Goal: Task Accomplishment & Management: Manage account settings

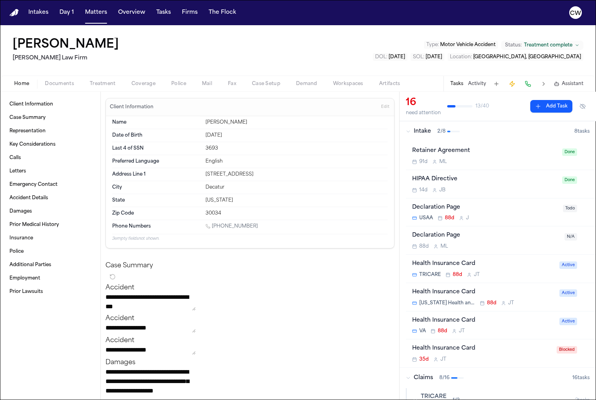
click at [411, 131] on div "Intake 2 / 8" at bounding box center [490, 131] width 168 height 8
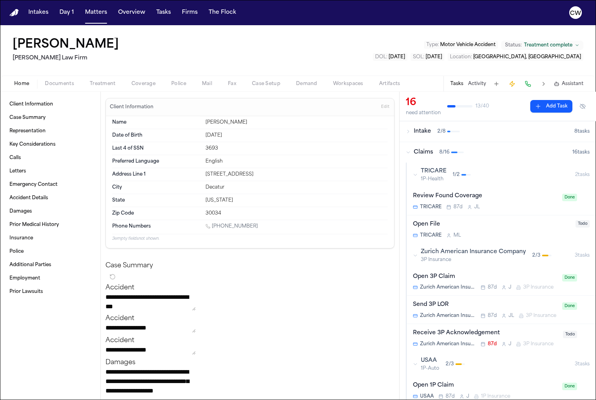
click at [409, 151] on icon "button" at bounding box center [408, 152] width 5 height 5
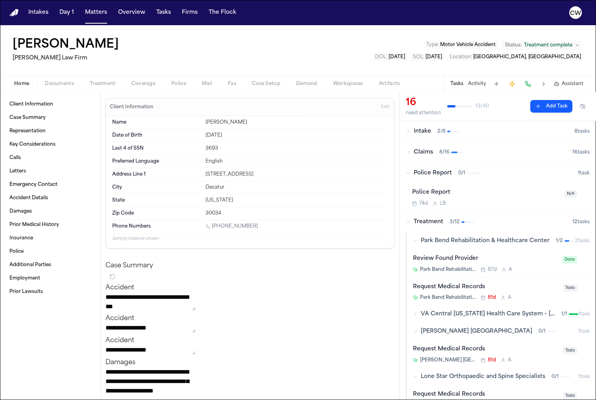
click at [409, 151] on icon "button" at bounding box center [408, 152] width 5 height 5
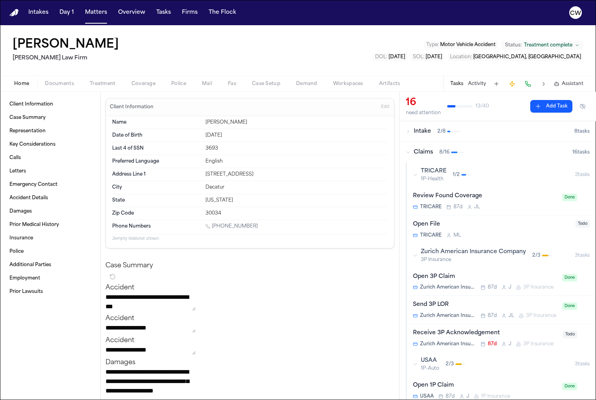
click at [409, 151] on icon "button" at bounding box center [408, 152] width 5 height 5
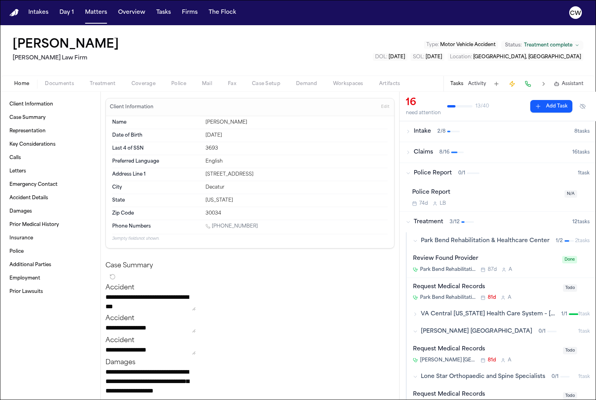
click at [409, 151] on icon "button" at bounding box center [408, 152] width 5 height 5
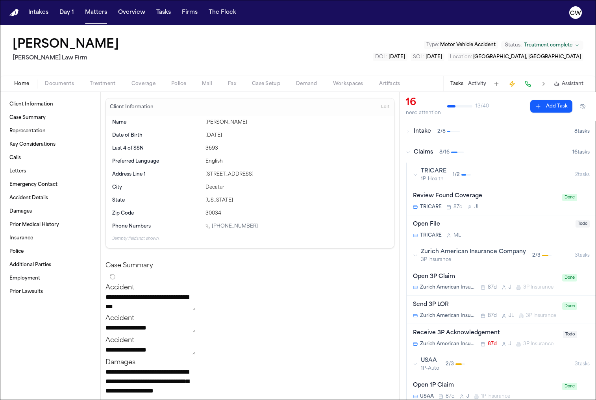
click at [409, 151] on icon "button" at bounding box center [408, 152] width 5 height 5
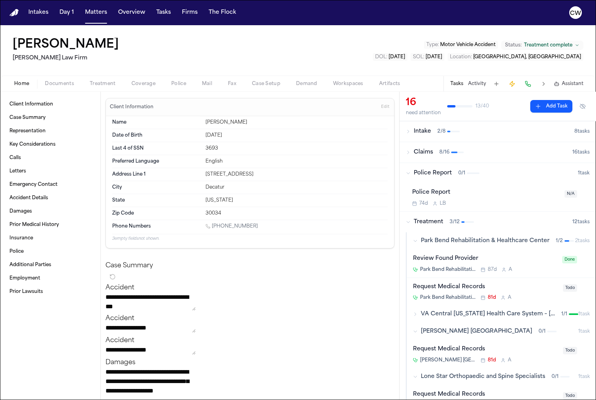
click at [409, 151] on icon "button" at bounding box center [408, 152] width 5 height 5
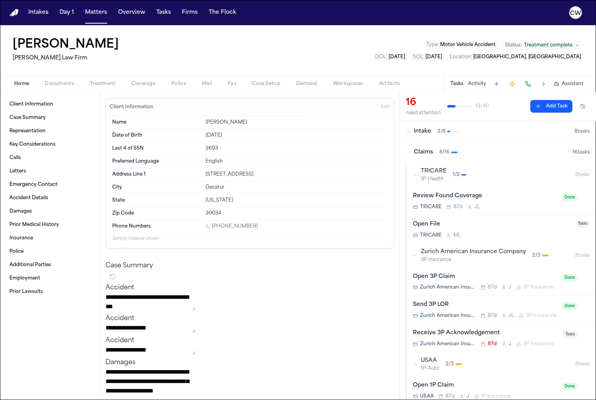
click at [409, 151] on icon "button" at bounding box center [408, 152] width 5 height 5
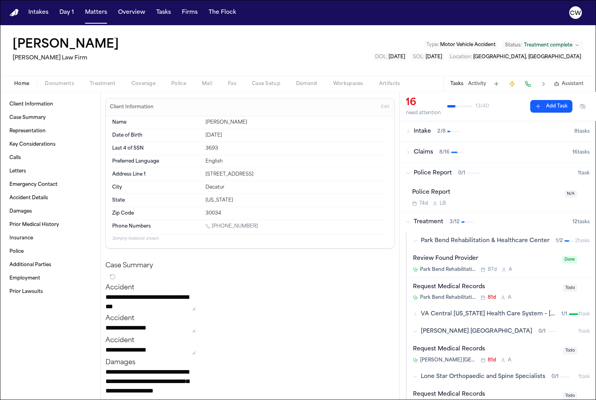
click at [411, 170] on div "Police Report 0 / 1" at bounding box center [492, 173] width 172 height 8
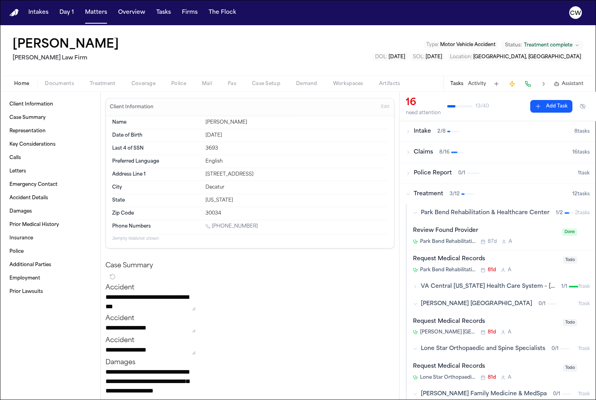
click at [416, 212] on icon "button" at bounding box center [415, 213] width 5 height 5
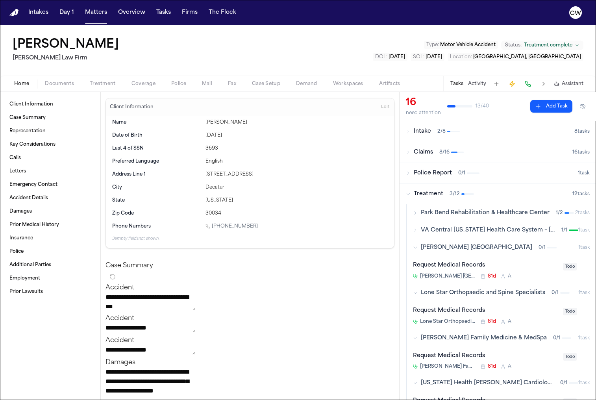
click at [417, 246] on icon "button" at bounding box center [415, 247] width 5 height 5
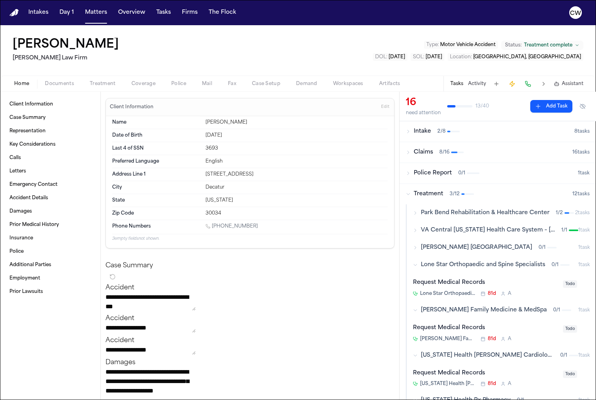
click at [414, 263] on icon "button" at bounding box center [415, 264] width 5 height 5
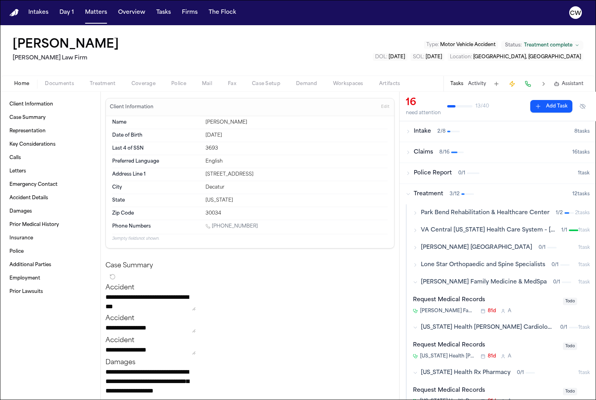
click at [418, 281] on div "[PERSON_NAME] Family Medicine & MedSpa 0 / 1" at bounding box center [495, 282] width 165 height 8
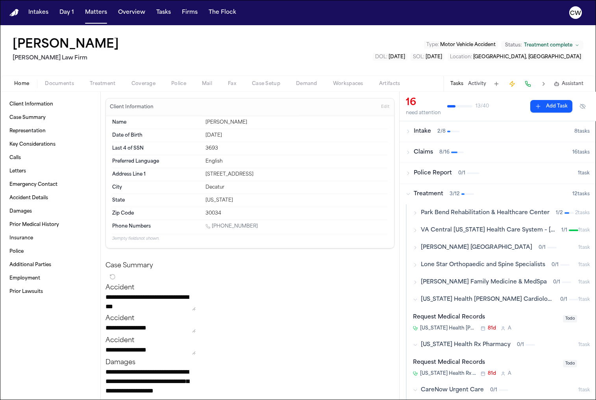
click at [406, 131] on icon "button" at bounding box center [408, 131] width 5 height 5
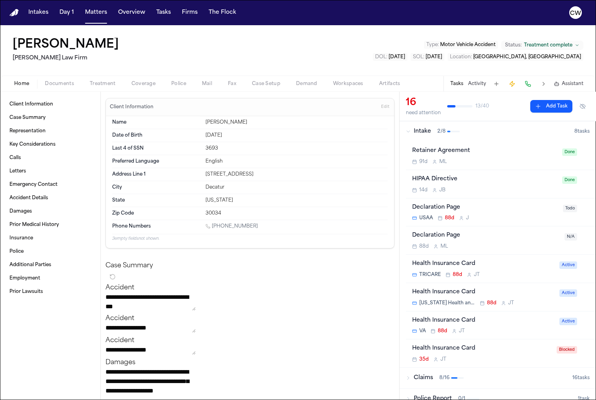
click at [501, 159] on div "91d M L" at bounding box center [484, 162] width 145 height 6
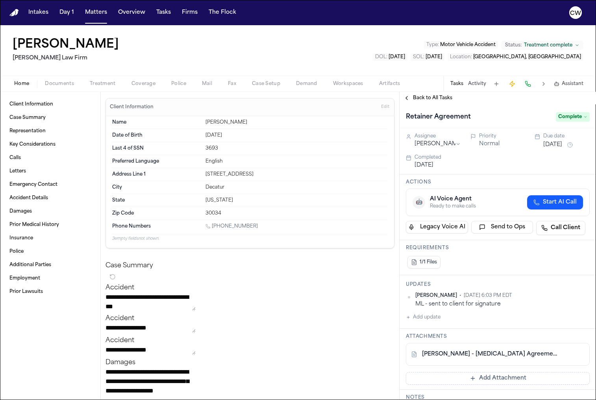
click at [414, 97] on span "Back to All Tasks" at bounding box center [432, 98] width 39 height 6
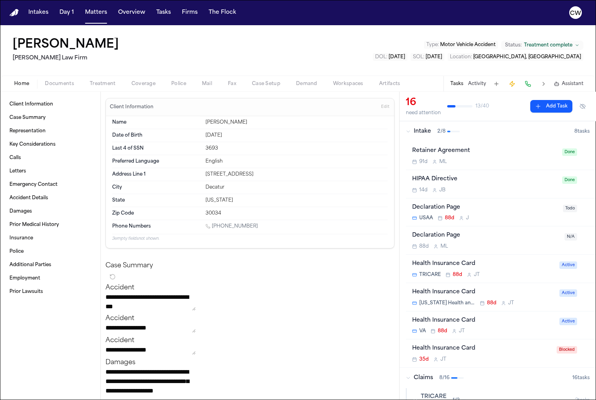
click at [416, 131] on span "Intake" at bounding box center [422, 131] width 17 height 8
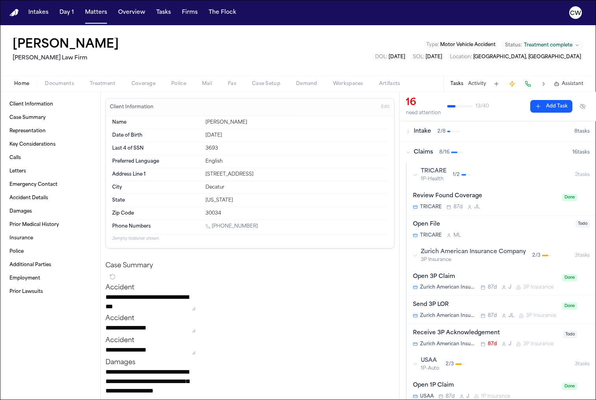
click at [410, 153] on div "Claims 8 / 16" at bounding box center [489, 152] width 166 height 8
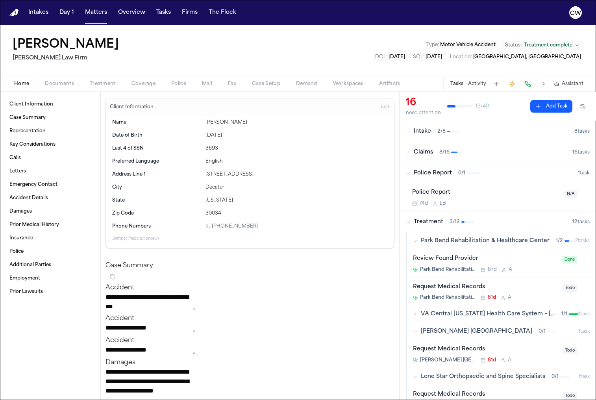
click at [410, 169] on button "Police Report 0 / 1 1 task" at bounding box center [497, 173] width 196 height 20
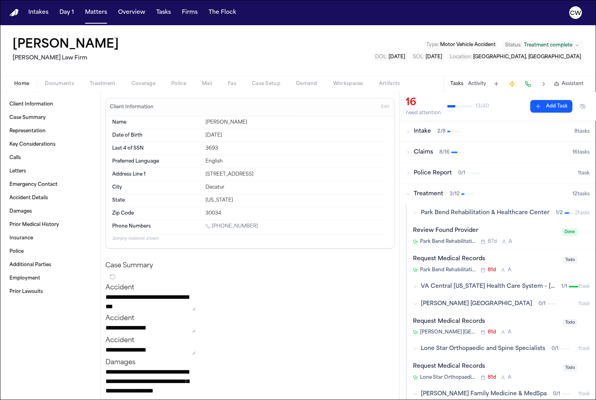
click at [411, 191] on div "Treatment 3 / 12" at bounding box center [489, 194] width 166 height 8
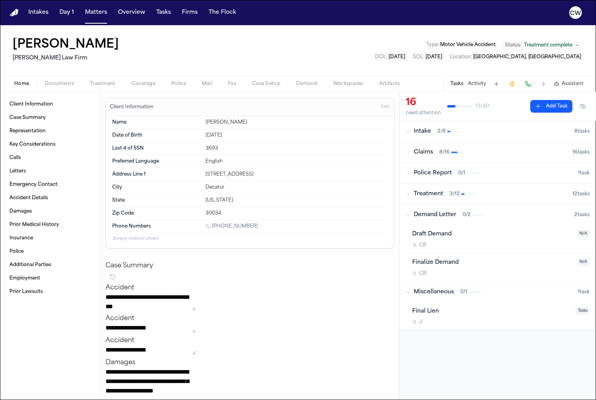
click at [408, 218] on div "Demand Letter 0 / 2" at bounding box center [490, 215] width 168 height 8
click at [408, 234] on icon "button" at bounding box center [408, 235] width 5 height 5
click at [440, 293] on div "16 need attention 13 / 40 Add Task Intake 2 / 8 8 task s Claims 8 / 16 16 task …" at bounding box center [497, 246] width 196 height 308
click at [549, 45] on span "Treatment complete" at bounding box center [548, 45] width 48 height 6
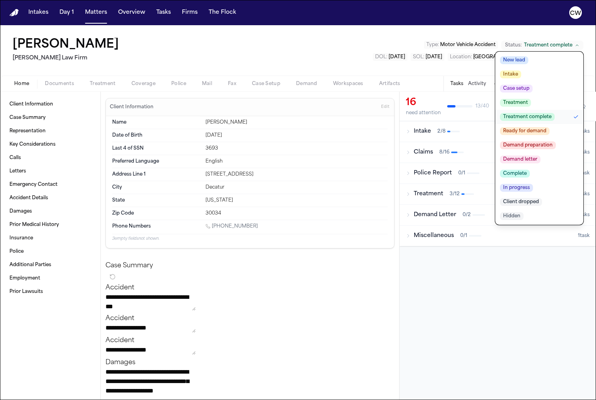
click at [392, 42] on div "[PERSON_NAME] [PERSON_NAME] Law Firm Type : Motor Vehicle Accident Status: Trea…" at bounding box center [298, 50] width 596 height 50
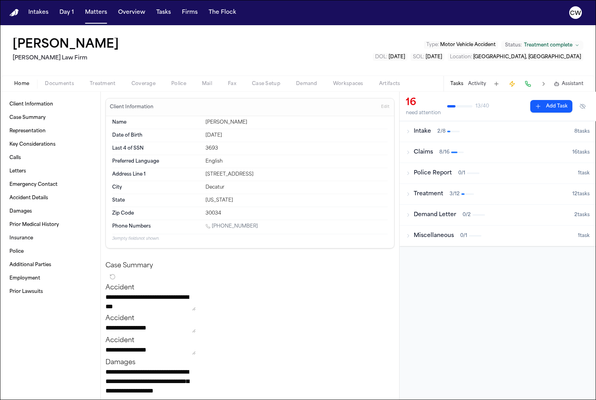
click at [454, 47] on span "Motor Vehicle Accident" at bounding box center [467, 44] width 55 height 5
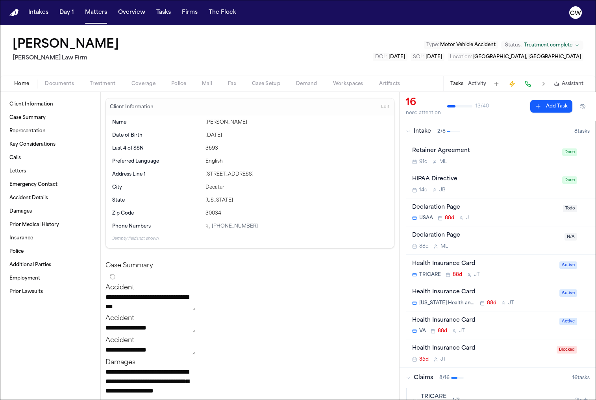
click at [405, 59] on span "[DATE]" at bounding box center [396, 57] width 17 height 5
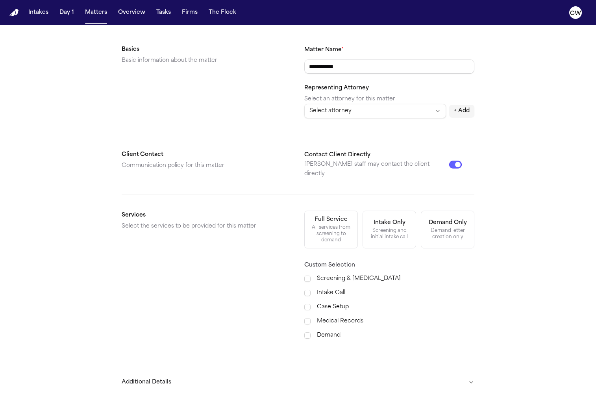
scroll to position [131, 0]
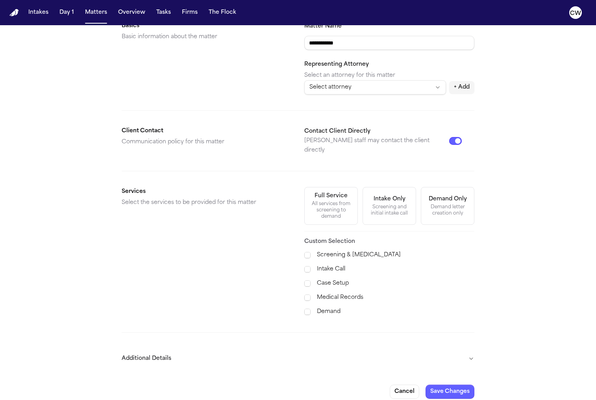
click at [472, 348] on button "Additional Details" at bounding box center [298, 358] width 353 height 20
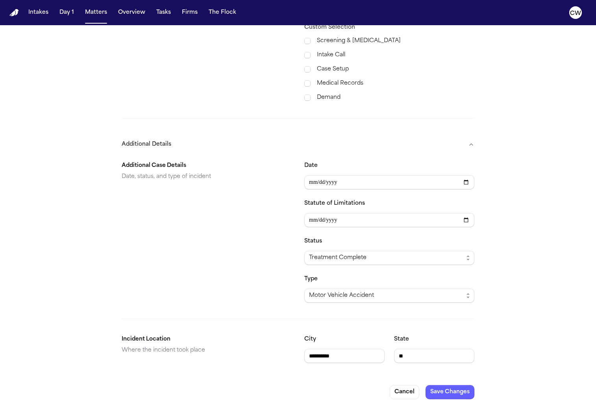
scroll to position [345, 0]
click at [472, 135] on button "Additional Details" at bounding box center [298, 144] width 353 height 20
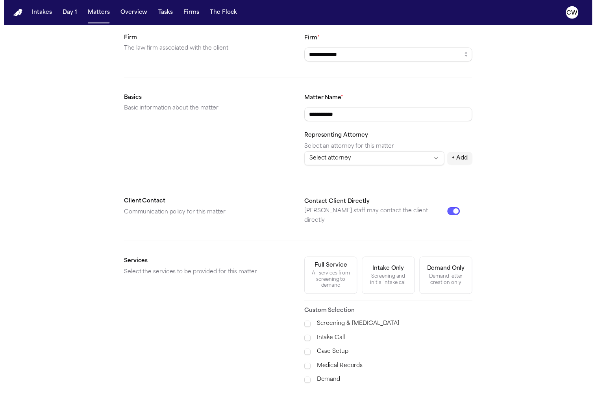
scroll to position [0, 0]
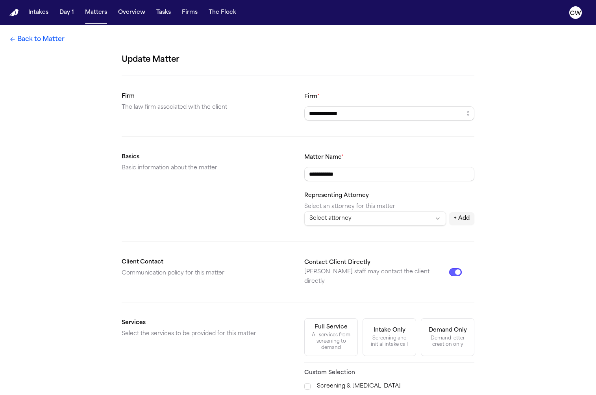
click at [33, 37] on link "Back to Matter" at bounding box center [36, 39] width 55 height 9
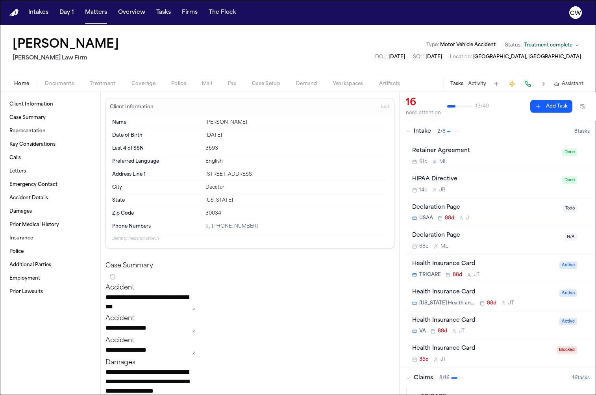
click at [549, 57] on span "[GEOGRAPHIC_DATA], [GEOGRAPHIC_DATA]" at bounding box center [527, 57] width 108 height 5
click at [459, 84] on button "Tasks" at bounding box center [456, 84] width 13 height 6
click at [475, 84] on button "Activity" at bounding box center [477, 84] width 18 height 6
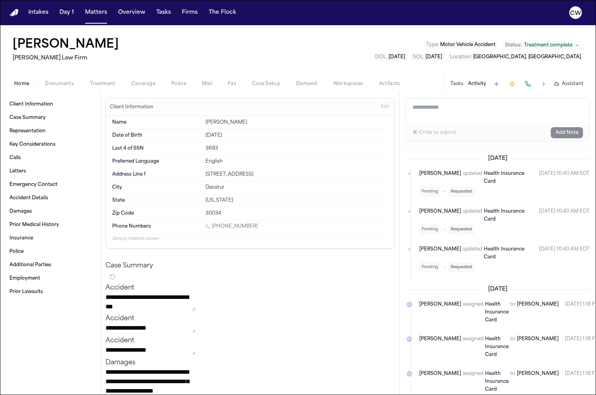
click at [457, 85] on button "Tasks" at bounding box center [456, 84] width 13 height 6
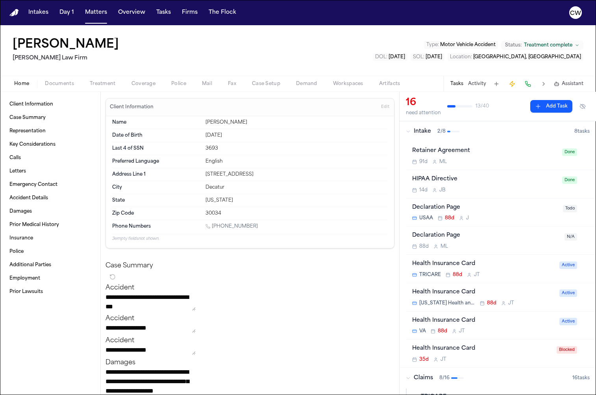
click at [479, 87] on button "Activity" at bounding box center [477, 84] width 18 height 6
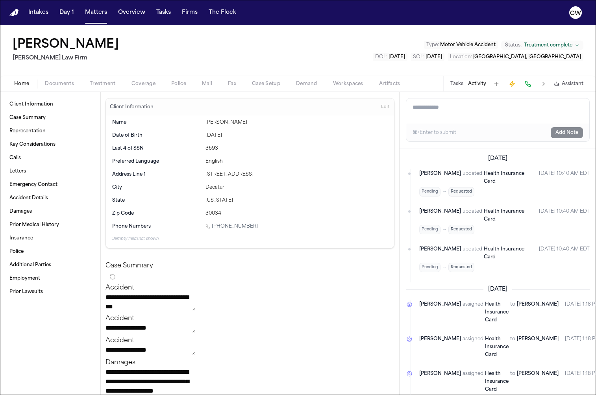
click at [458, 85] on button "Tasks" at bounding box center [456, 84] width 13 height 6
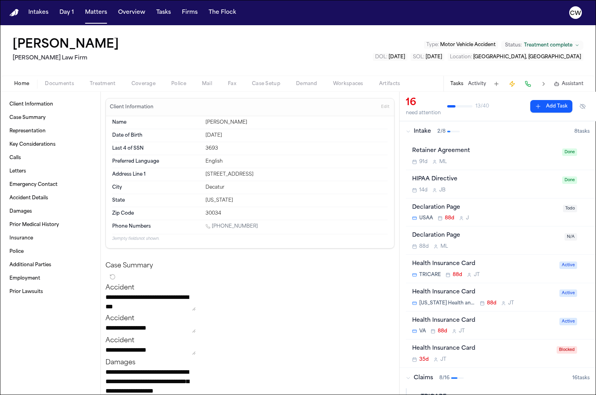
click at [480, 83] on button "Activity" at bounding box center [477, 84] width 18 height 6
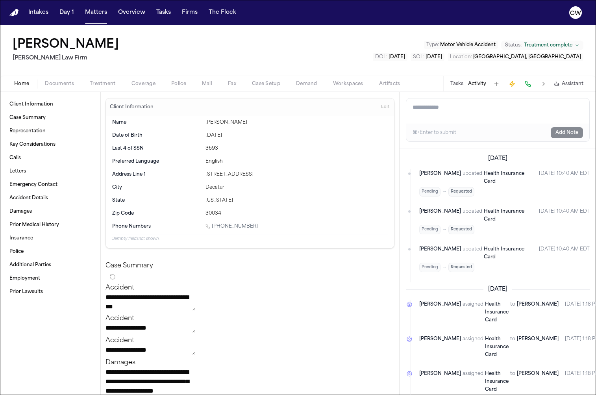
click at [458, 83] on button "Tasks" at bounding box center [456, 84] width 13 height 6
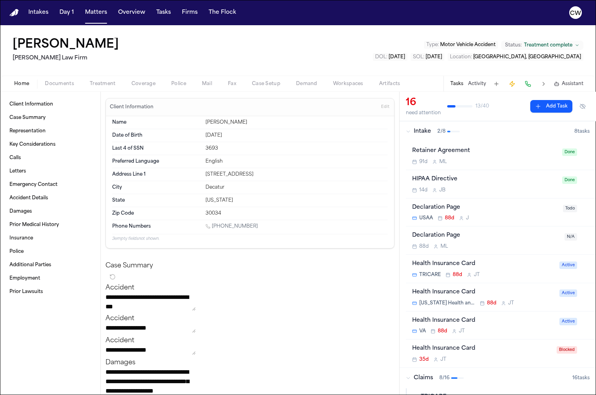
click at [512, 85] on button at bounding box center [511, 83] width 11 height 11
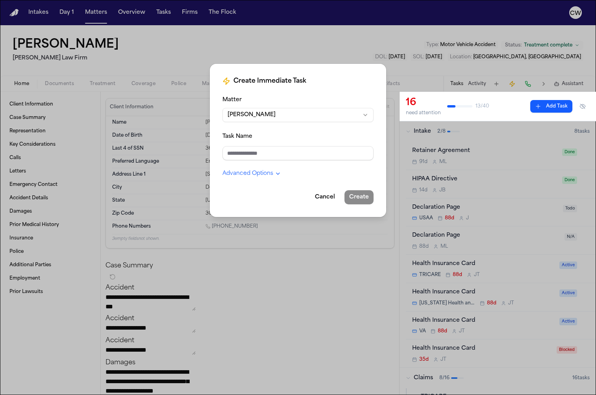
click at [248, 170] on button "Advanced Options" at bounding box center [251, 174] width 59 height 8
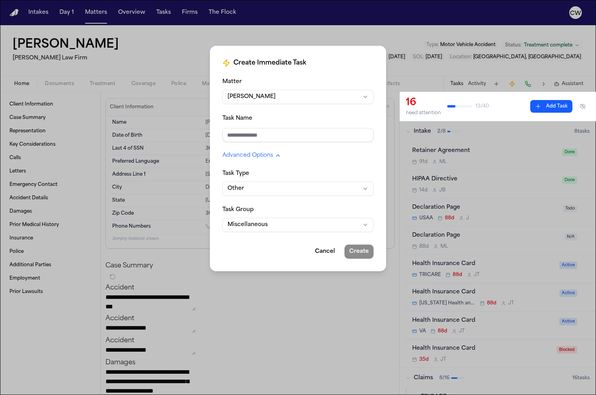
click at [257, 157] on button "Advanced Options" at bounding box center [251, 155] width 59 height 8
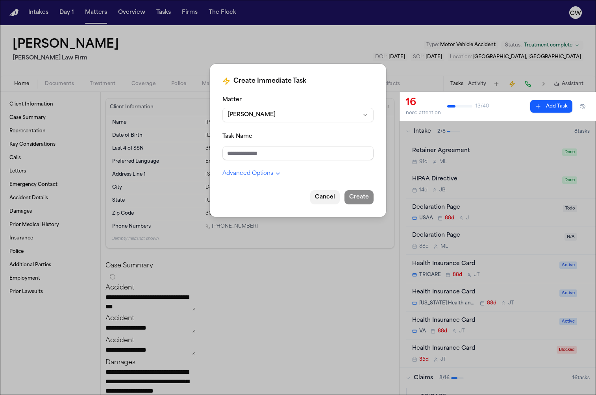
click at [329, 201] on button "Cancel" at bounding box center [325, 197] width 30 height 14
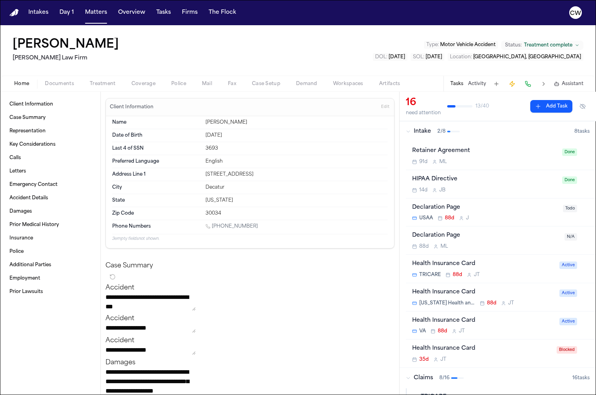
click at [544, 104] on button "Add Task" at bounding box center [551, 106] width 42 height 13
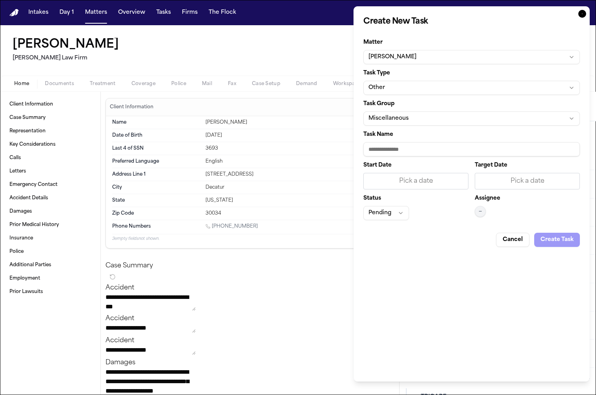
click at [520, 241] on button "Cancel" at bounding box center [512, 240] width 33 height 14
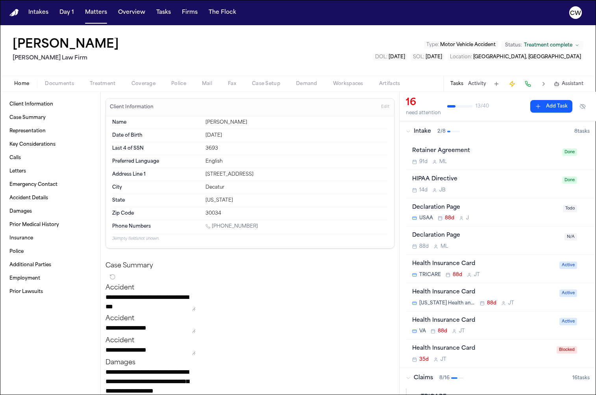
click at [529, 83] on button at bounding box center [527, 83] width 11 height 11
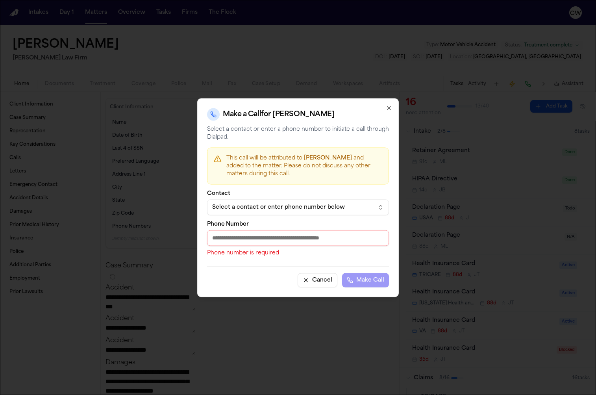
click at [389, 108] on icon "button" at bounding box center [388, 107] width 3 height 3
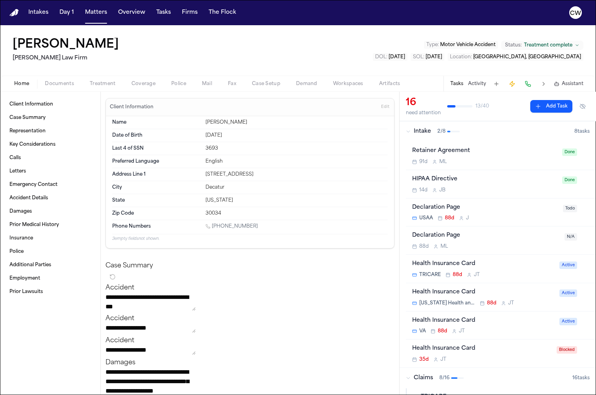
click at [528, 84] on button at bounding box center [527, 83] width 11 height 11
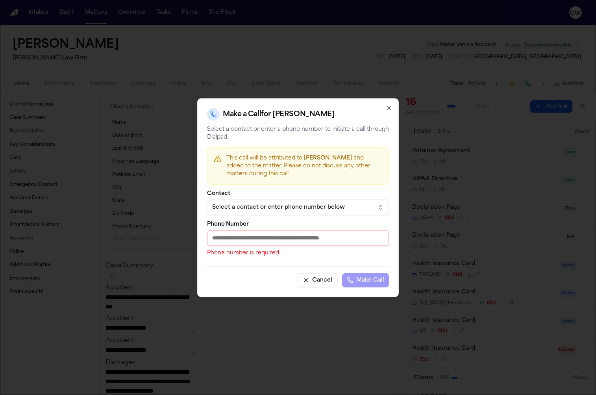
click at [388, 108] on icon "button" at bounding box center [388, 107] width 3 height 3
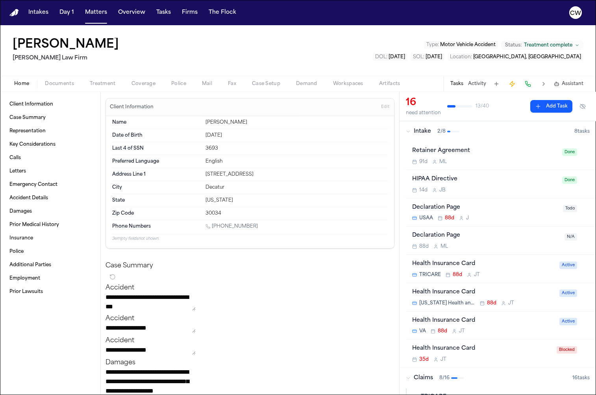
click at [408, 131] on icon "button" at bounding box center [408, 131] width 5 height 5
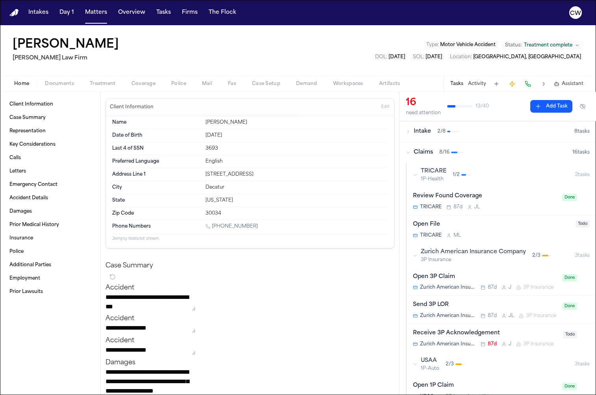
click at [408, 148] on div "Claims 8 / 16" at bounding box center [489, 152] width 166 height 8
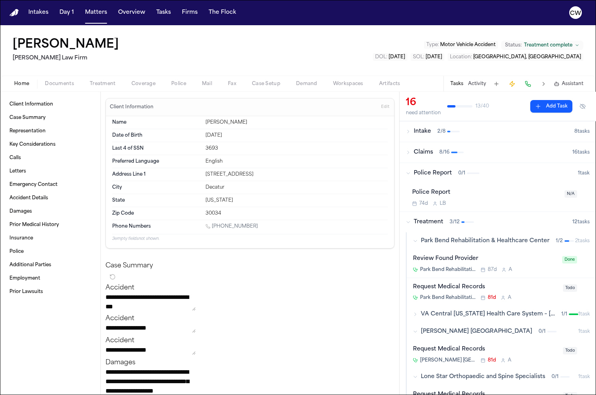
click at [408, 148] on div "Claims 8 / 16" at bounding box center [489, 152] width 166 height 8
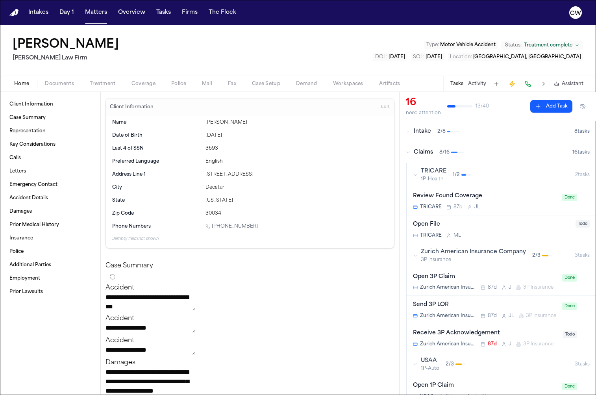
click at [416, 175] on icon "button" at bounding box center [415, 174] width 5 height 5
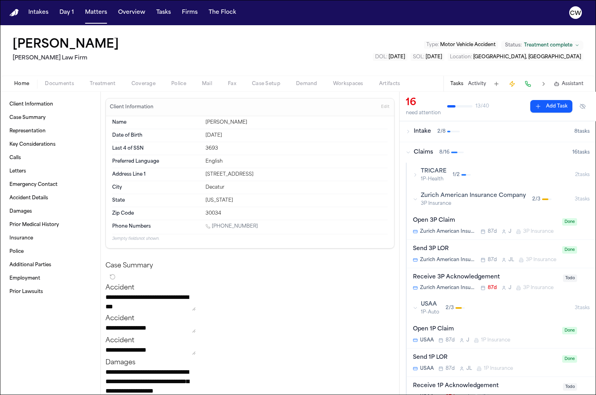
click at [416, 198] on icon "button" at bounding box center [415, 199] width 5 height 5
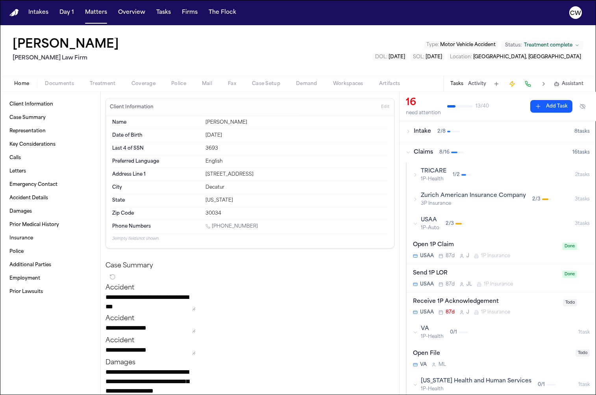
click at [418, 223] on div "USAA 1P-Auto 2 / 3" at bounding box center [494, 223] width 162 height 15
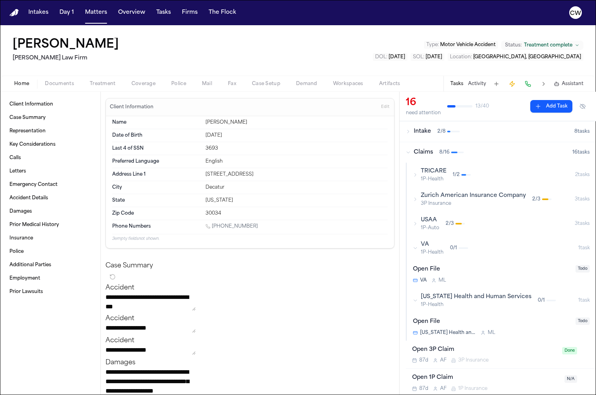
click at [416, 248] on icon "button" at bounding box center [415, 248] width 5 height 5
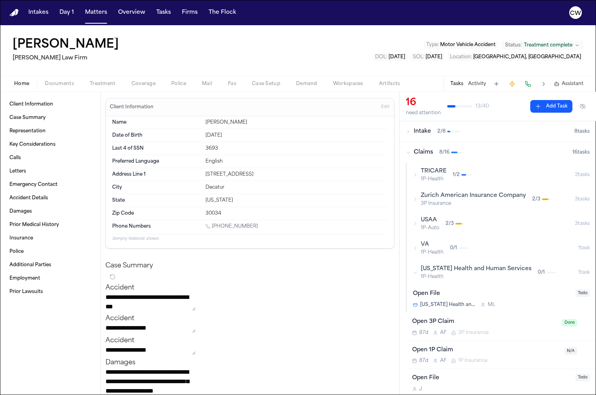
click at [410, 153] on icon "button" at bounding box center [408, 152] width 5 height 5
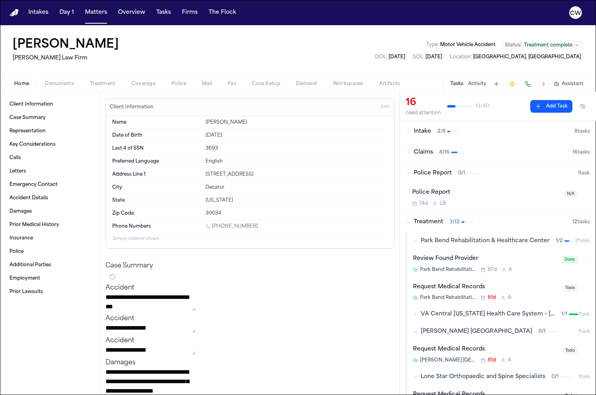
click at [406, 132] on icon "button" at bounding box center [408, 131] width 5 height 5
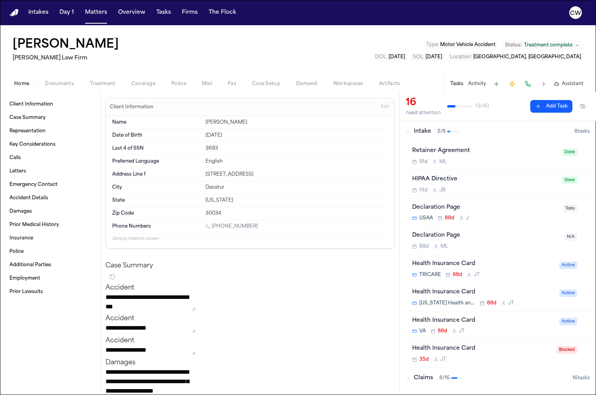
click at [406, 132] on icon "button" at bounding box center [408, 131] width 5 height 5
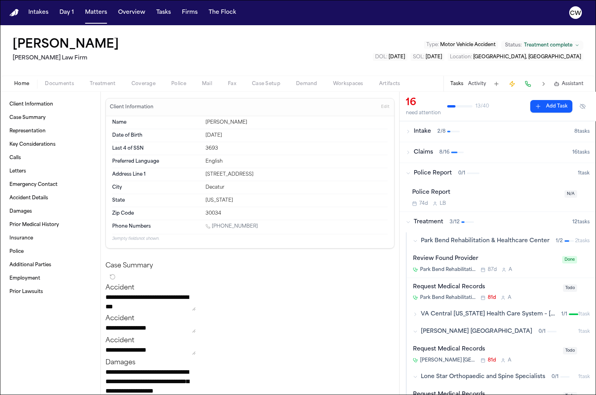
click at [408, 154] on icon "button" at bounding box center [408, 152] width 5 height 5
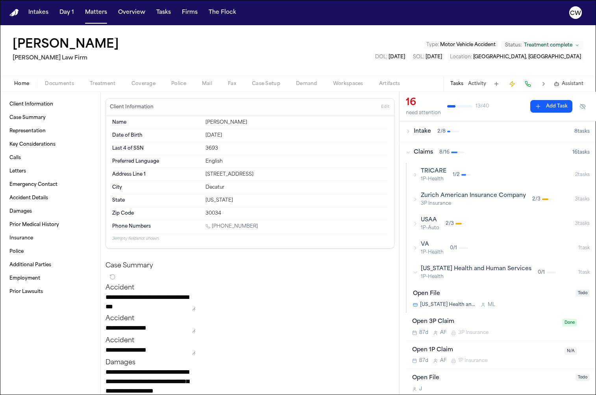
click at [417, 175] on icon "button" at bounding box center [415, 174] width 5 height 5
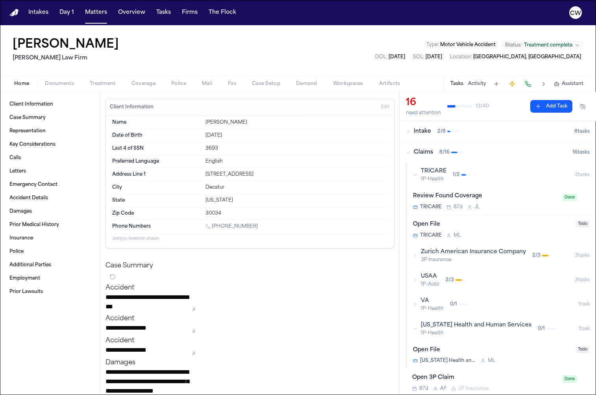
click at [417, 175] on icon "button" at bounding box center [415, 174] width 5 height 5
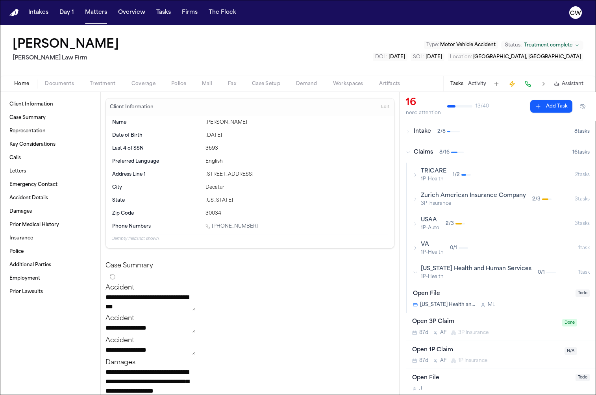
click at [417, 175] on icon "button" at bounding box center [415, 174] width 5 height 5
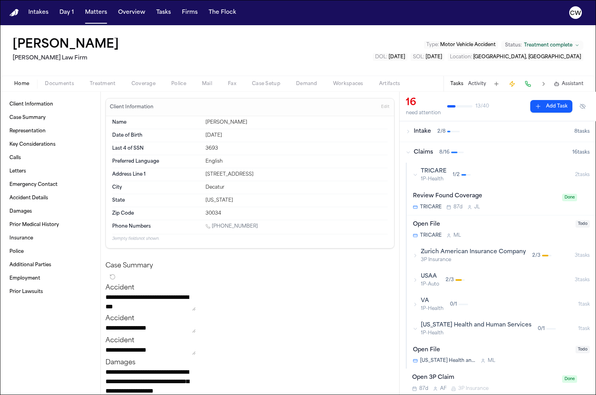
click at [416, 255] on icon "button" at bounding box center [415, 255] width 5 height 5
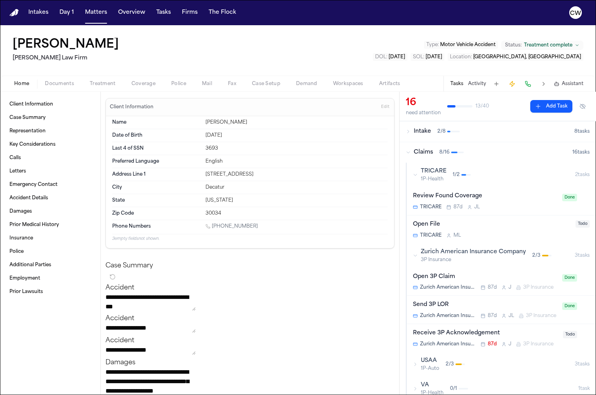
click at [416, 255] on icon "button" at bounding box center [415, 255] width 5 height 5
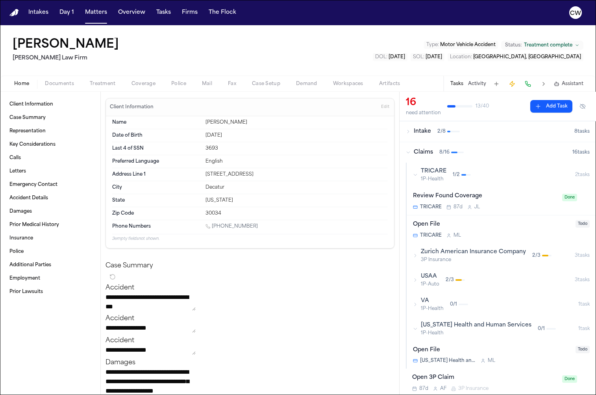
click at [416, 255] on icon "button" at bounding box center [415, 255] width 5 height 5
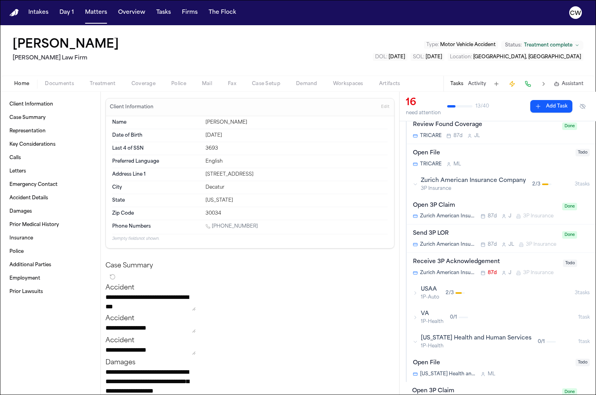
scroll to position [72, 0]
click at [417, 183] on div "Zurich American Insurance Company 3P Insurance 2 / 3" at bounding box center [494, 183] width 162 height 15
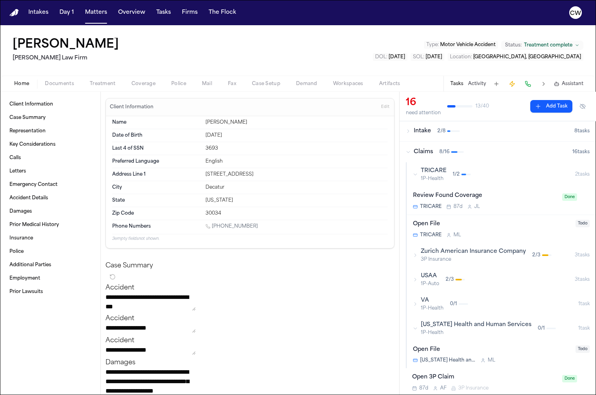
scroll to position [0, 0]
click at [416, 171] on div "TRICARE 1P-Health 1 / 2" at bounding box center [494, 174] width 162 height 15
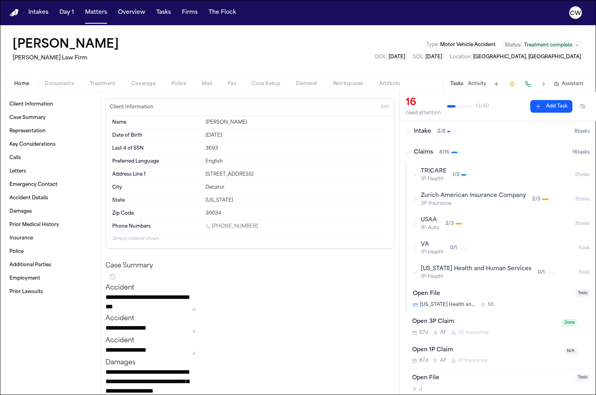
click at [415, 225] on icon "button" at bounding box center [415, 223] width 5 height 5
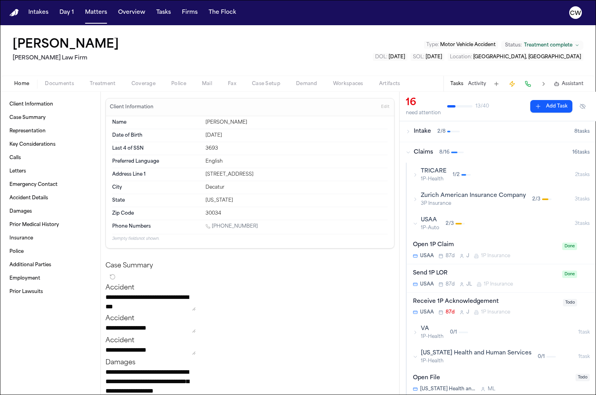
click at [415, 225] on icon "button" at bounding box center [415, 223] width 5 height 5
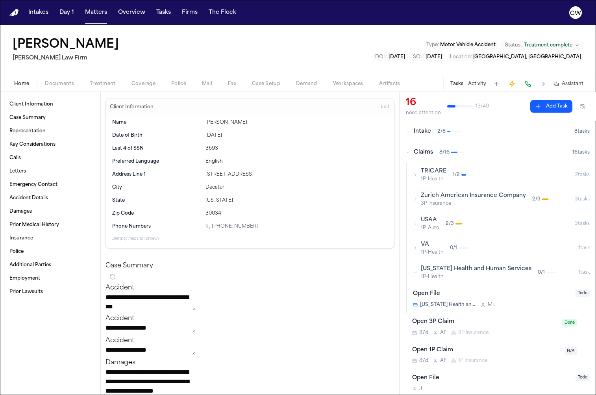
click at [418, 248] on div "VA 1P-Health 0 / 1" at bounding box center [495, 247] width 165 height 15
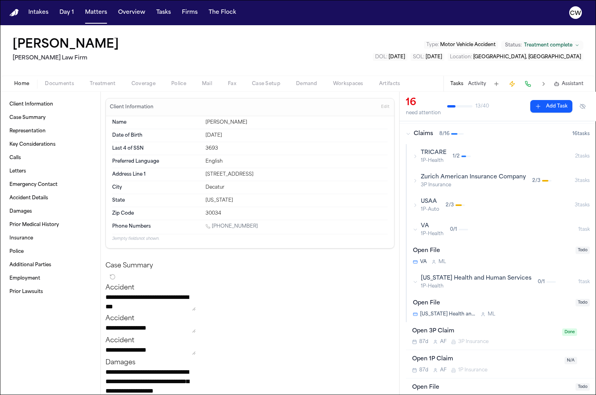
scroll to position [30, 0]
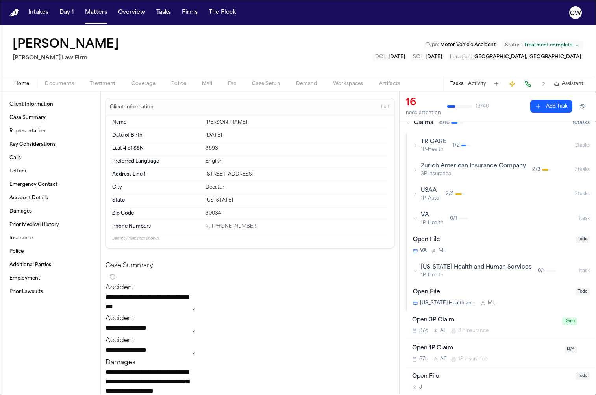
click at [417, 271] on icon "button" at bounding box center [415, 270] width 5 height 5
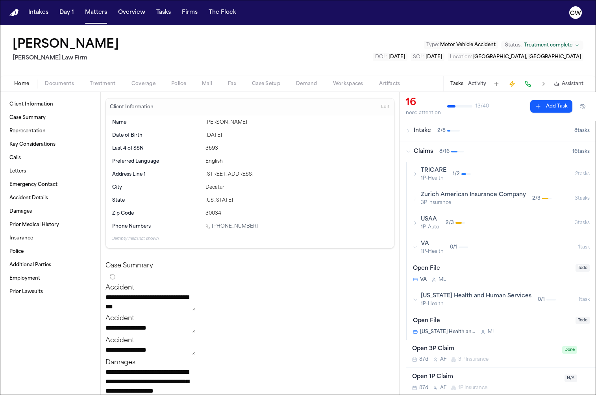
scroll to position [0, 0]
click at [417, 246] on icon "button" at bounding box center [415, 247] width 5 height 5
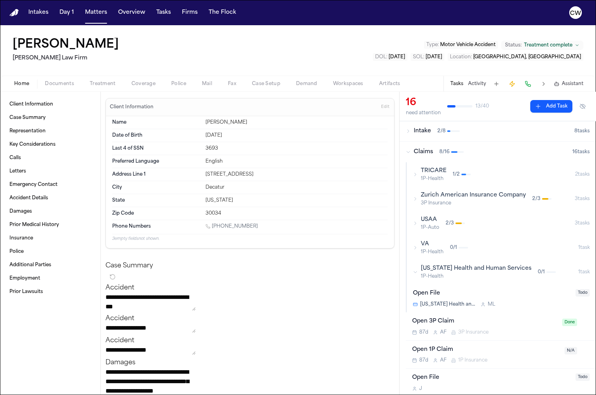
click at [414, 271] on icon "button" at bounding box center [415, 272] width 5 height 5
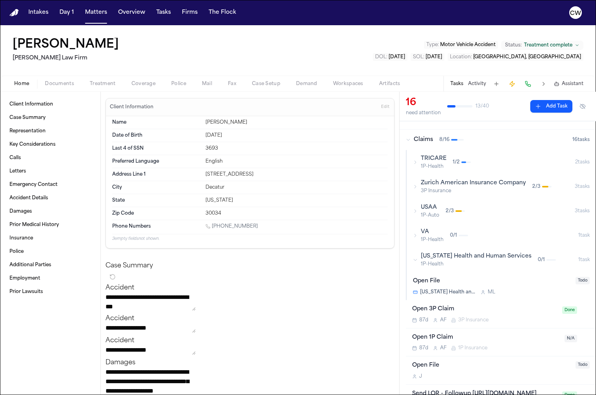
scroll to position [0, 0]
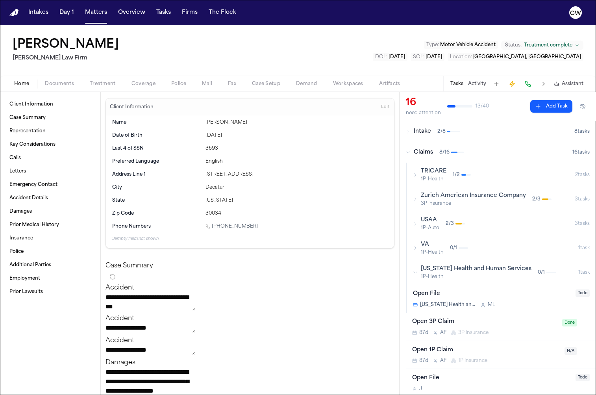
click at [417, 270] on div "[US_STATE] Health and Human Services 1P-Health 0 / 1" at bounding box center [495, 272] width 165 height 15
click at [408, 152] on icon "button" at bounding box center [407, 152] width 3 height 2
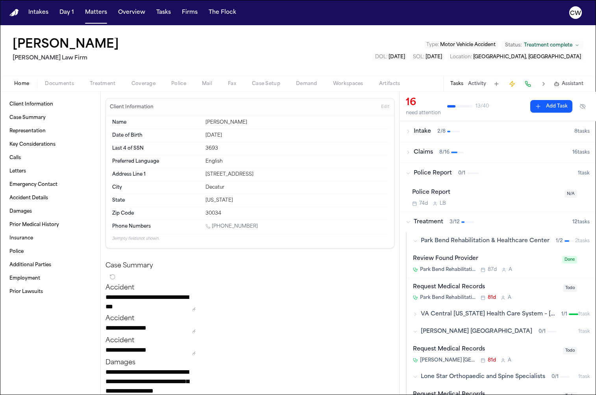
click at [410, 172] on icon "button" at bounding box center [408, 173] width 5 height 5
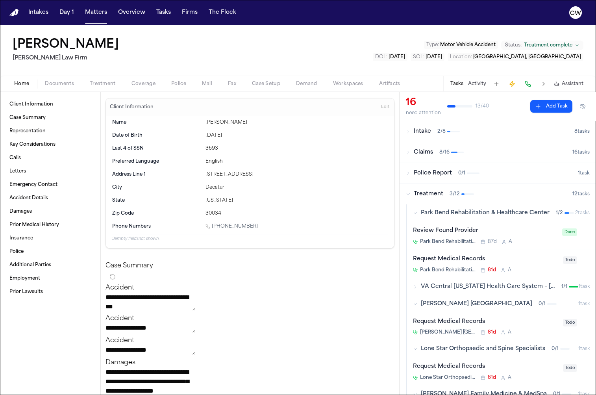
click at [409, 172] on icon "button" at bounding box center [408, 173] width 5 height 5
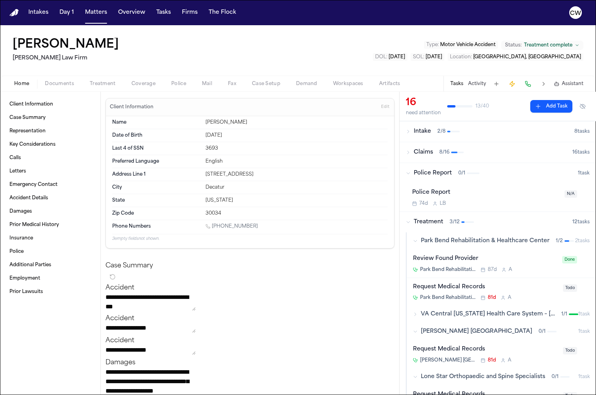
click at [411, 173] on div "Police Report 0 / 1" at bounding box center [492, 173] width 172 height 8
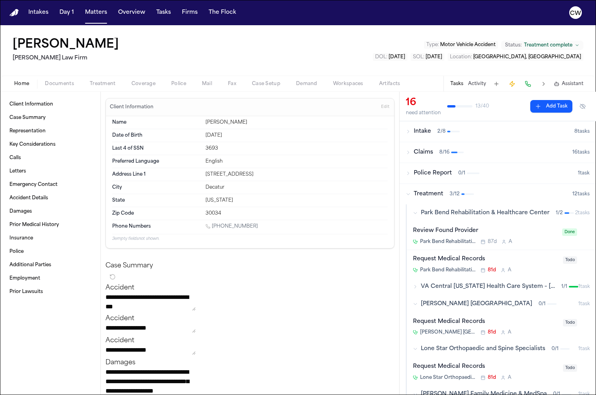
click at [409, 153] on icon "button" at bounding box center [408, 152] width 5 height 5
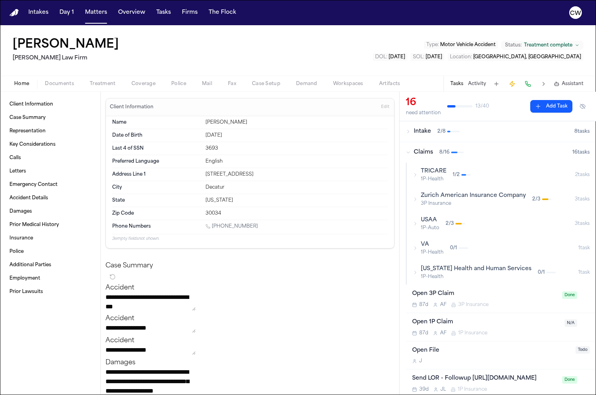
click at [414, 174] on icon "button" at bounding box center [415, 174] width 5 height 5
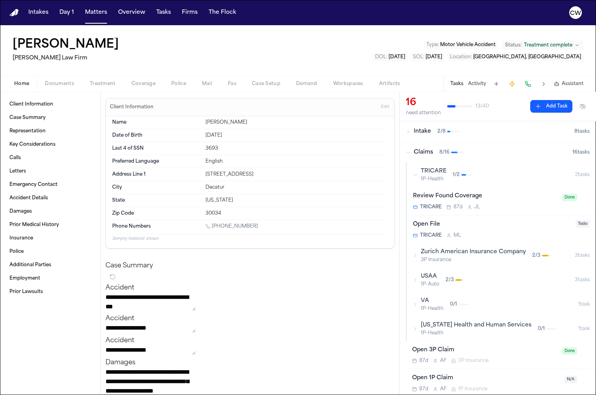
click at [416, 174] on icon "button" at bounding box center [415, 174] width 5 height 5
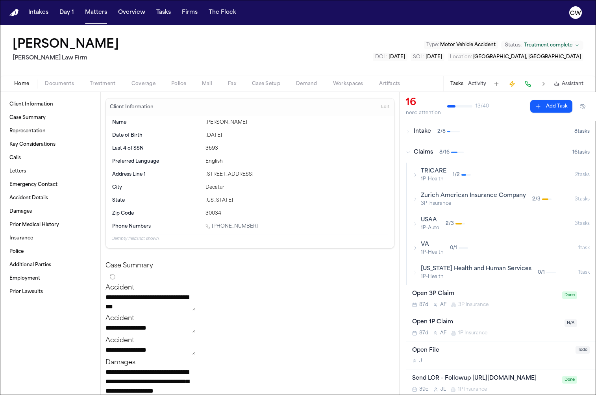
click at [417, 221] on div "USAA 1P-Auto 2 / 3" at bounding box center [494, 223] width 162 height 15
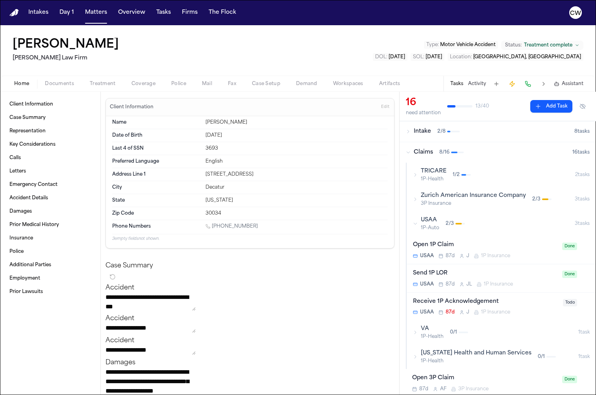
click at [417, 223] on icon "button" at bounding box center [415, 223] width 5 height 5
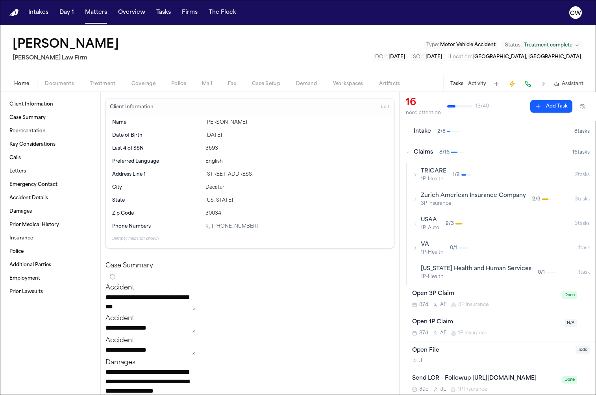
click at [417, 247] on icon "button" at bounding box center [415, 248] width 5 height 5
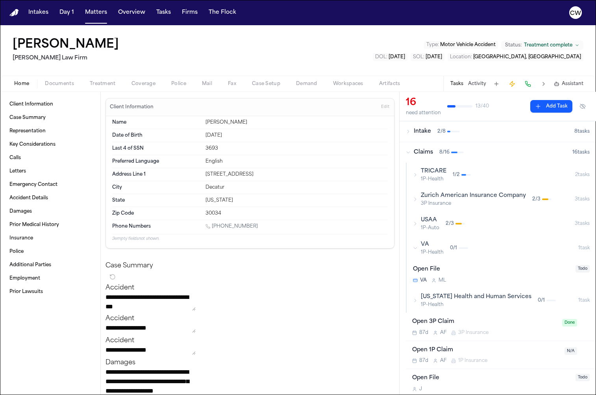
click at [417, 247] on icon "button" at bounding box center [415, 248] width 5 height 5
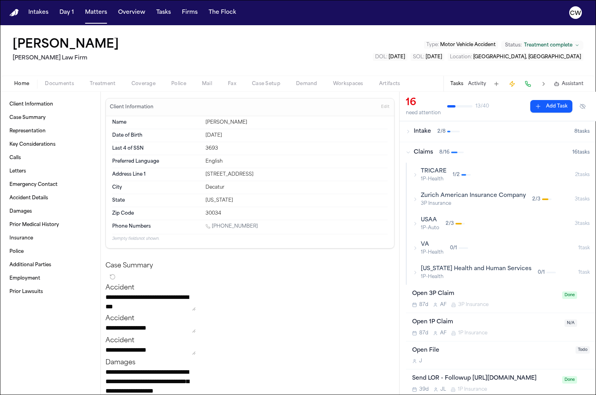
click at [408, 151] on icon "button" at bounding box center [408, 152] width 5 height 5
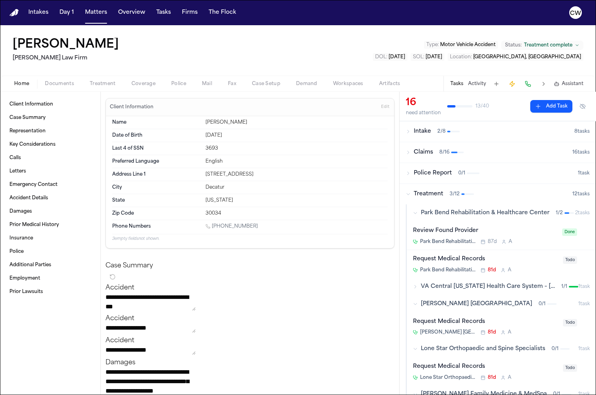
click at [409, 130] on icon "button" at bounding box center [408, 131] width 5 height 5
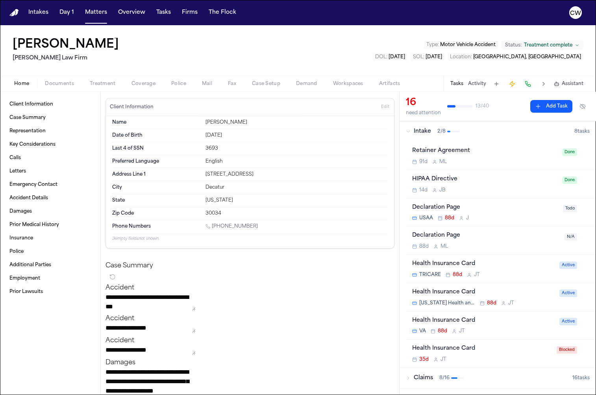
click at [414, 135] on span "Intake" at bounding box center [422, 131] width 17 height 8
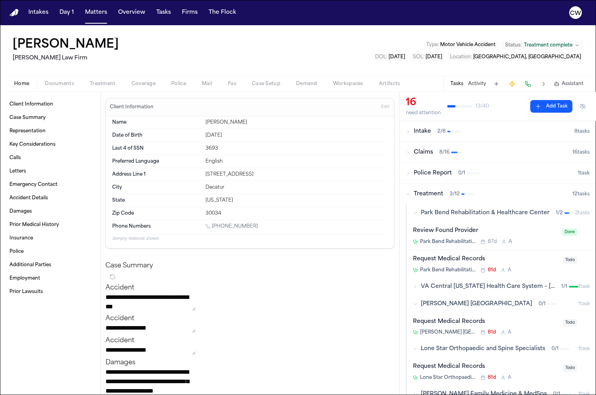
click at [410, 194] on icon "button" at bounding box center [408, 194] width 5 height 5
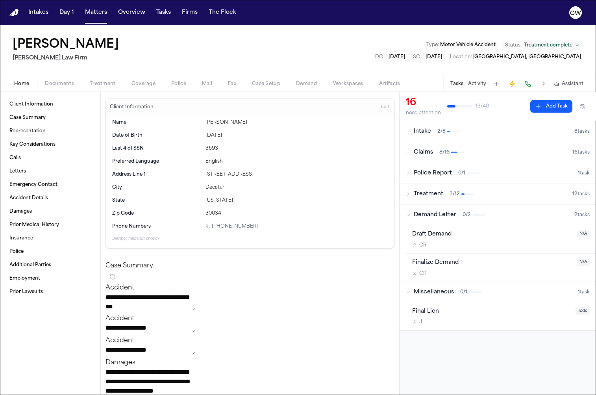
click at [410, 194] on icon "button" at bounding box center [408, 194] width 5 height 5
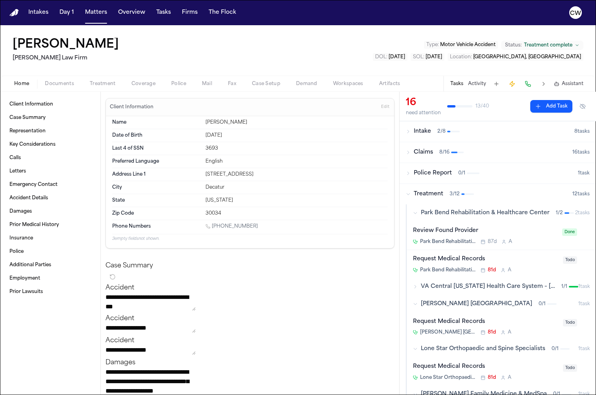
click at [410, 194] on icon "button" at bounding box center [408, 194] width 5 height 5
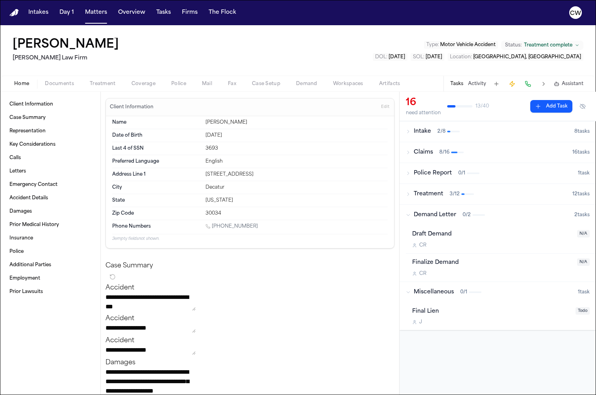
click at [408, 216] on icon "button" at bounding box center [408, 214] width 5 height 5
click at [409, 216] on icon "button" at bounding box center [408, 214] width 5 height 5
click at [409, 192] on icon "button" at bounding box center [408, 194] width 5 height 5
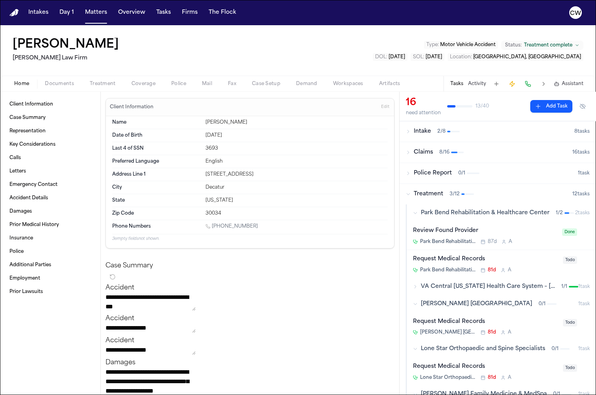
click at [409, 192] on icon "button" at bounding box center [408, 194] width 5 height 5
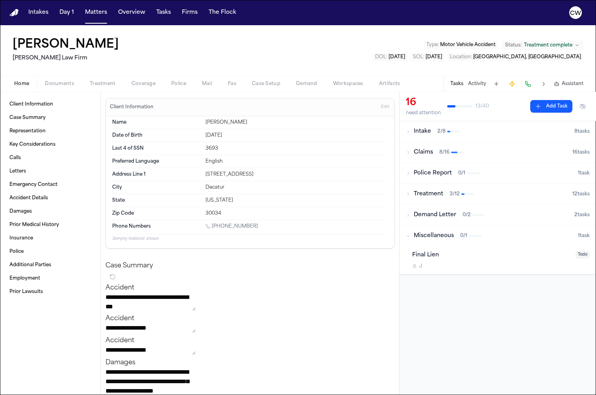
click at [409, 192] on icon "button" at bounding box center [408, 194] width 5 height 5
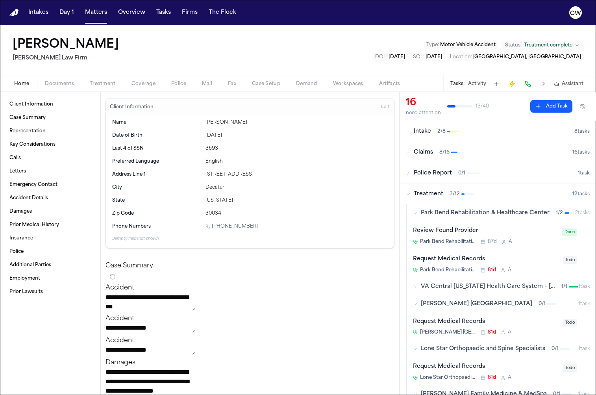
click at [416, 285] on icon "button" at bounding box center [415, 286] width 5 height 5
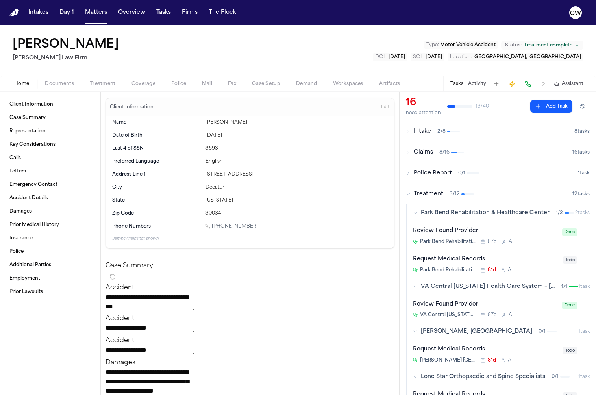
click at [416, 285] on icon "button" at bounding box center [415, 286] width 5 height 5
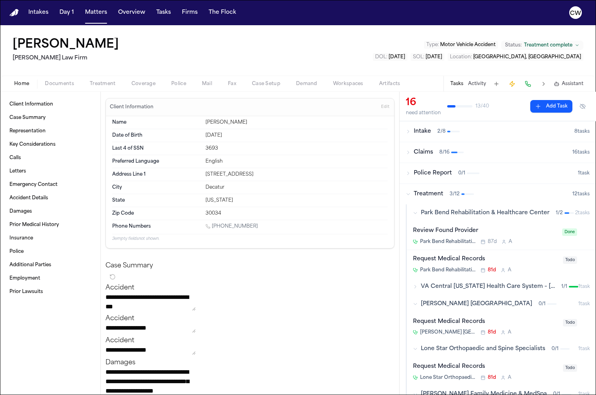
click at [407, 151] on icon "button" at bounding box center [408, 152] width 5 height 5
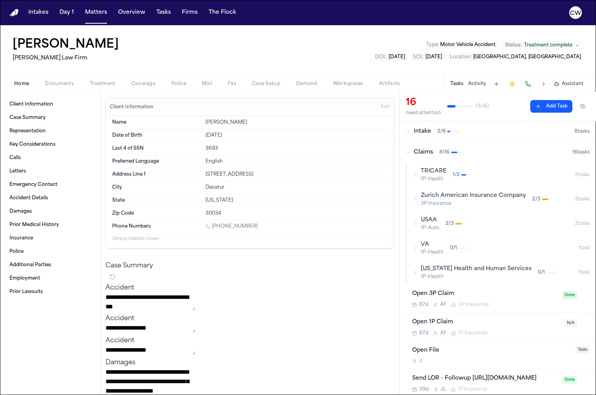
click at [414, 174] on icon "button" at bounding box center [415, 174] width 5 height 5
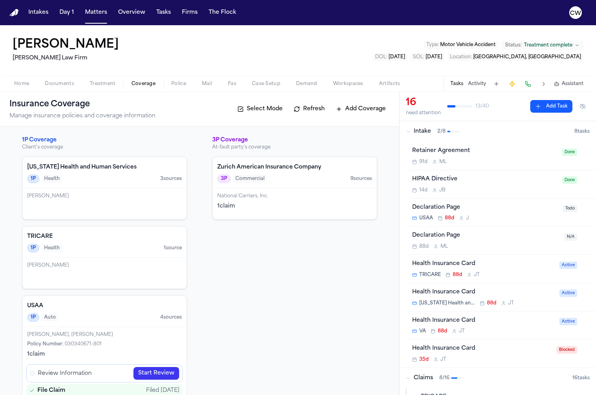
click at [410, 131] on icon "button" at bounding box center [408, 131] width 5 height 5
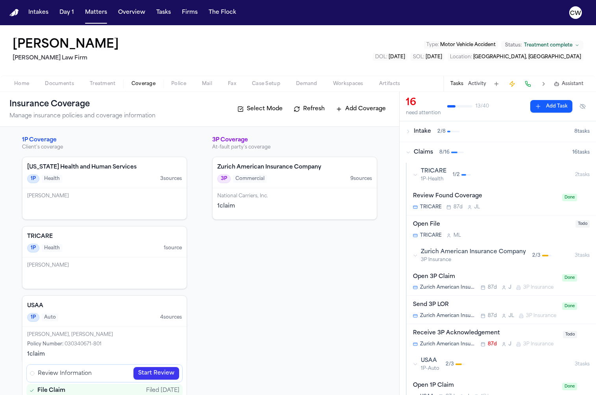
click at [408, 150] on icon "button" at bounding box center [408, 152] width 5 height 5
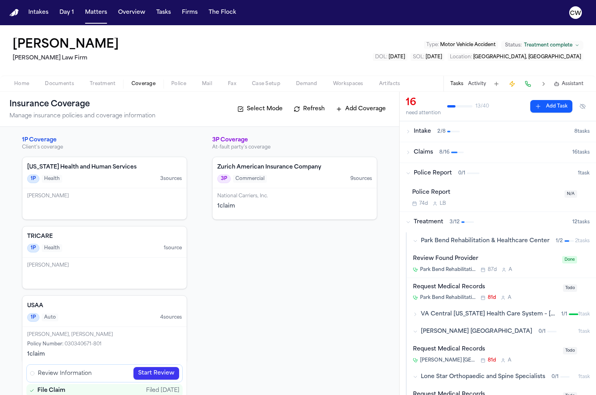
click at [408, 173] on icon "button" at bounding box center [408, 173] width 5 height 5
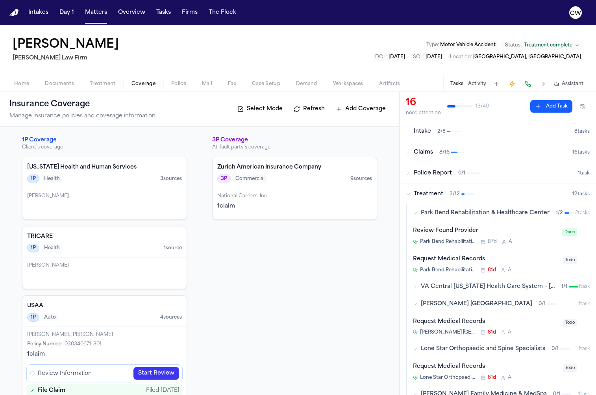
click at [412, 194] on div "Treatment 3 / 12" at bounding box center [489, 194] width 166 height 8
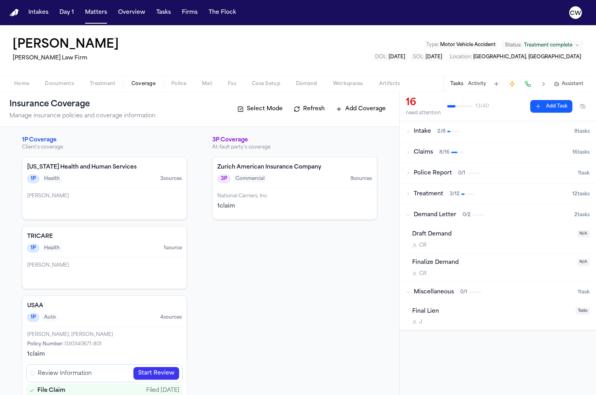
click at [408, 216] on icon "button" at bounding box center [408, 214] width 5 height 5
click at [410, 233] on icon "button" at bounding box center [408, 235] width 5 height 5
click at [408, 152] on icon "button" at bounding box center [408, 152] width 5 height 5
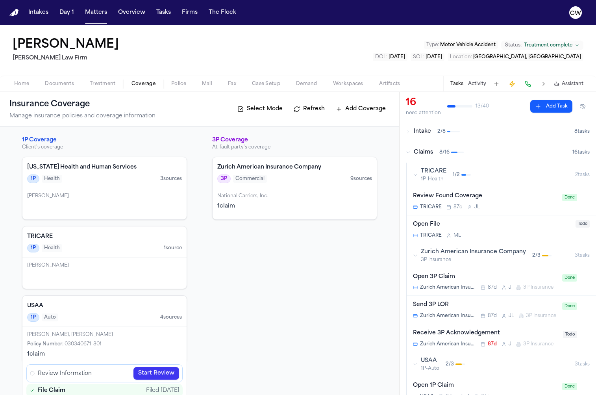
click at [408, 152] on icon "button" at bounding box center [408, 152] width 5 height 5
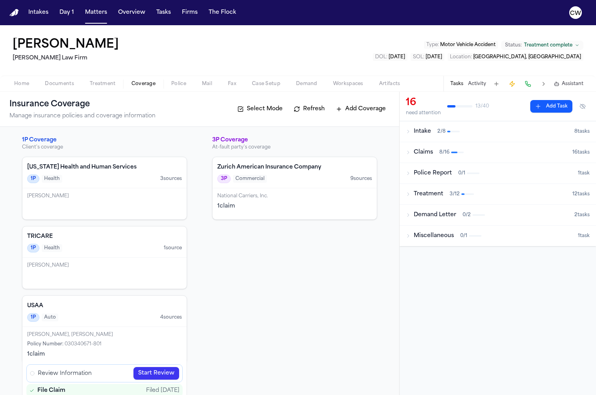
click at [408, 153] on icon "button" at bounding box center [408, 152] width 5 height 5
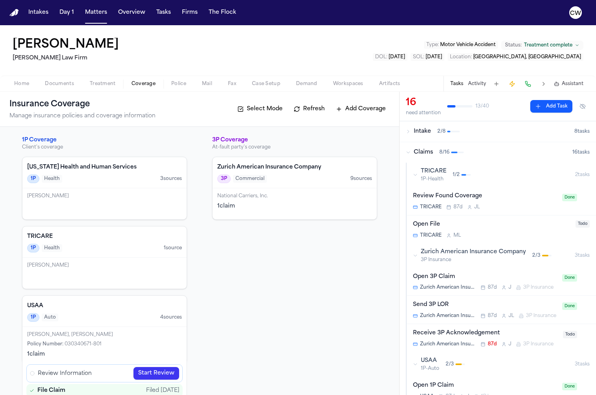
click at [408, 153] on icon "button" at bounding box center [408, 152] width 5 height 5
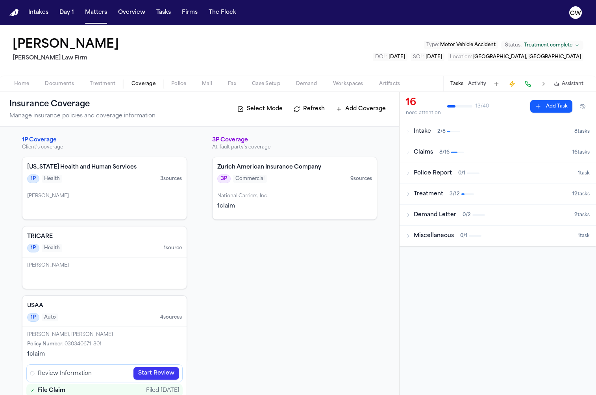
click at [408, 153] on icon "button" at bounding box center [408, 152] width 5 height 5
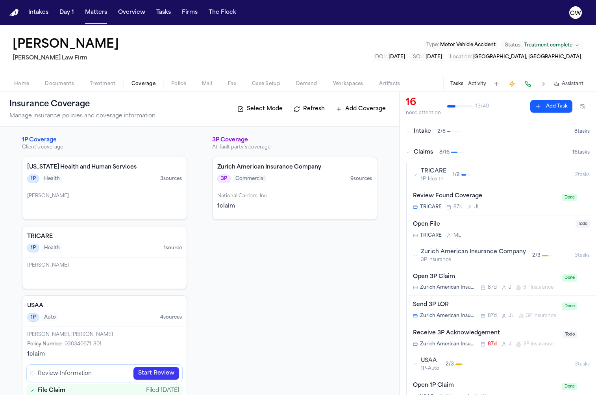
click at [408, 153] on icon "button" at bounding box center [408, 152] width 5 height 5
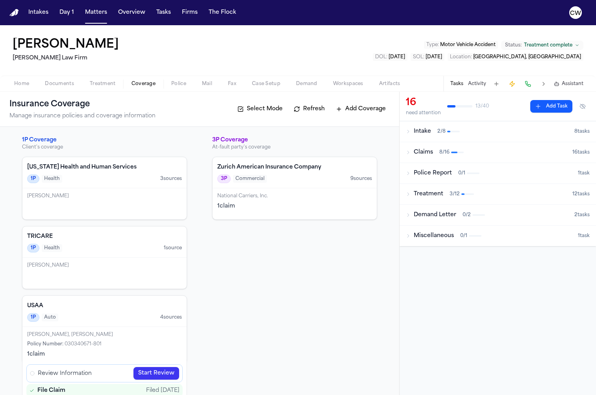
click at [408, 153] on icon "button" at bounding box center [408, 152] width 2 height 3
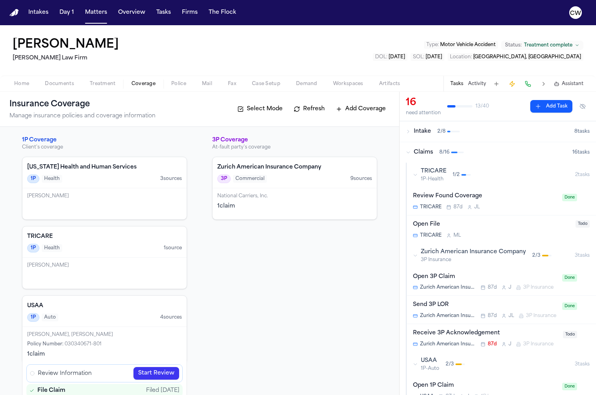
click at [408, 153] on icon "button" at bounding box center [407, 152] width 3 height 2
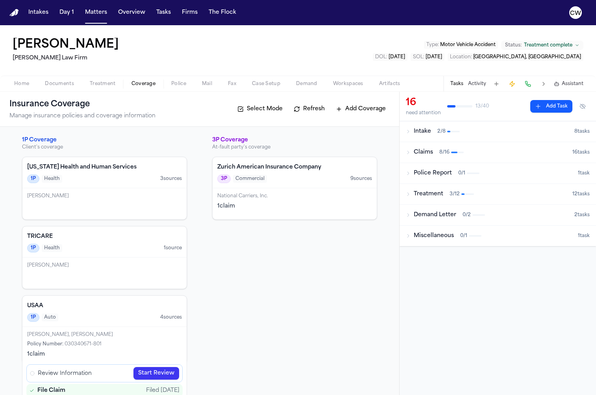
click at [408, 152] on icon "button" at bounding box center [408, 152] width 5 height 5
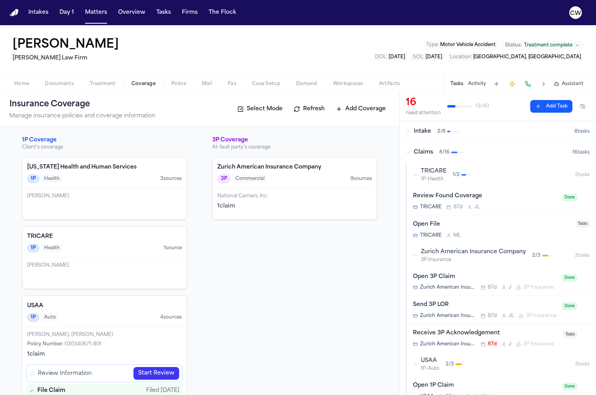
click at [408, 154] on icon "button" at bounding box center [408, 152] width 5 height 5
